Goal: Find contact information: Obtain details needed to contact an individual or organization

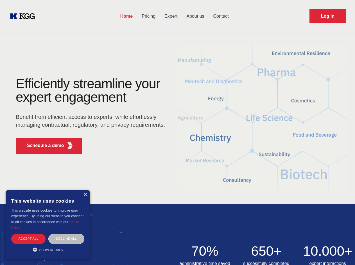
click at [178, 133] on div "Efficiently streamline your expert engagement Benefit from efficient access to …" at bounding box center [92, 117] width 171 height 81
click at [42, 146] on p "Schedule a demo" at bounding box center [45, 145] width 37 height 7
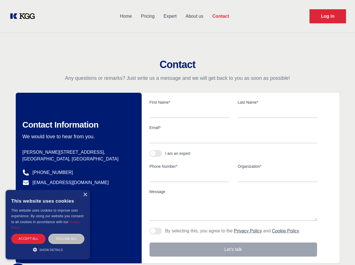
click at [85, 195] on div "× This website uses cookies This website uses cookies to improve user experienc…" at bounding box center [48, 225] width 84 height 70
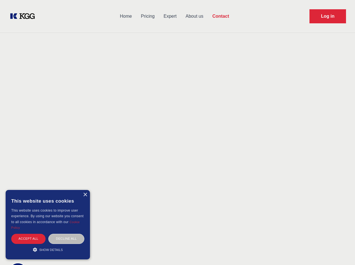
click at [28, 239] on div "Accept all" at bounding box center [28, 239] width 34 height 10
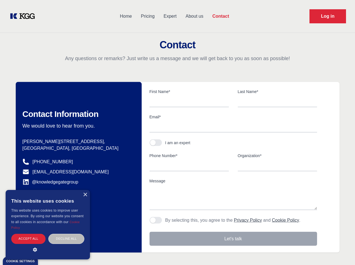
click at [66, 239] on div "Contact Information We would love to hear from you. Postal address [PERSON_NAME…" at bounding box center [79, 167] width 126 height 171
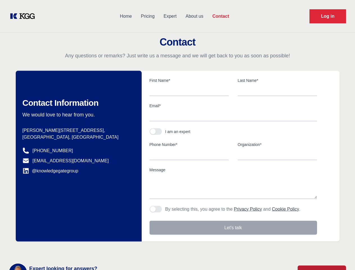
click at [48, 250] on main "Contact Any questions or remarks? Just write us a message and we will get back …" at bounding box center [177, 146] width 355 height 293
